Goal: Navigation & Orientation: Go to known website

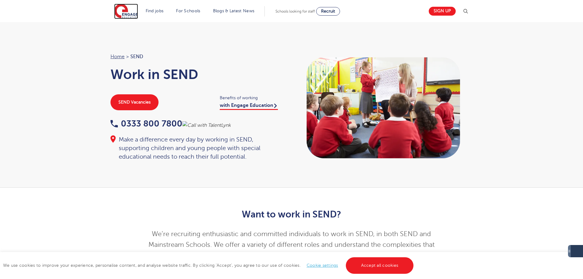
click at [131, 13] on img at bounding box center [126, 11] width 24 height 15
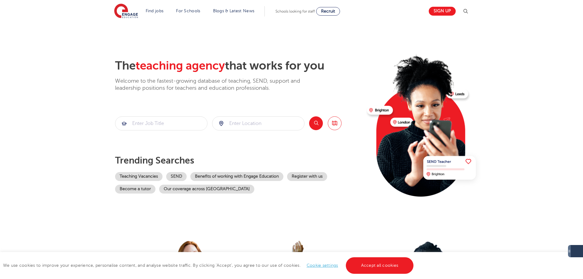
click at [51, 125] on section "The teaching agency that works for you Welcome to the fastest-growing database …" at bounding box center [291, 123] width 583 height 202
click at [394, 273] on div "We use cookies to improve your experience, personalise content, and analyse web…" at bounding box center [291, 265] width 583 height 27
click at [394, 268] on link "Accept all cookies" at bounding box center [380, 265] width 68 height 17
